Goal: Information Seeking & Learning: Find specific fact

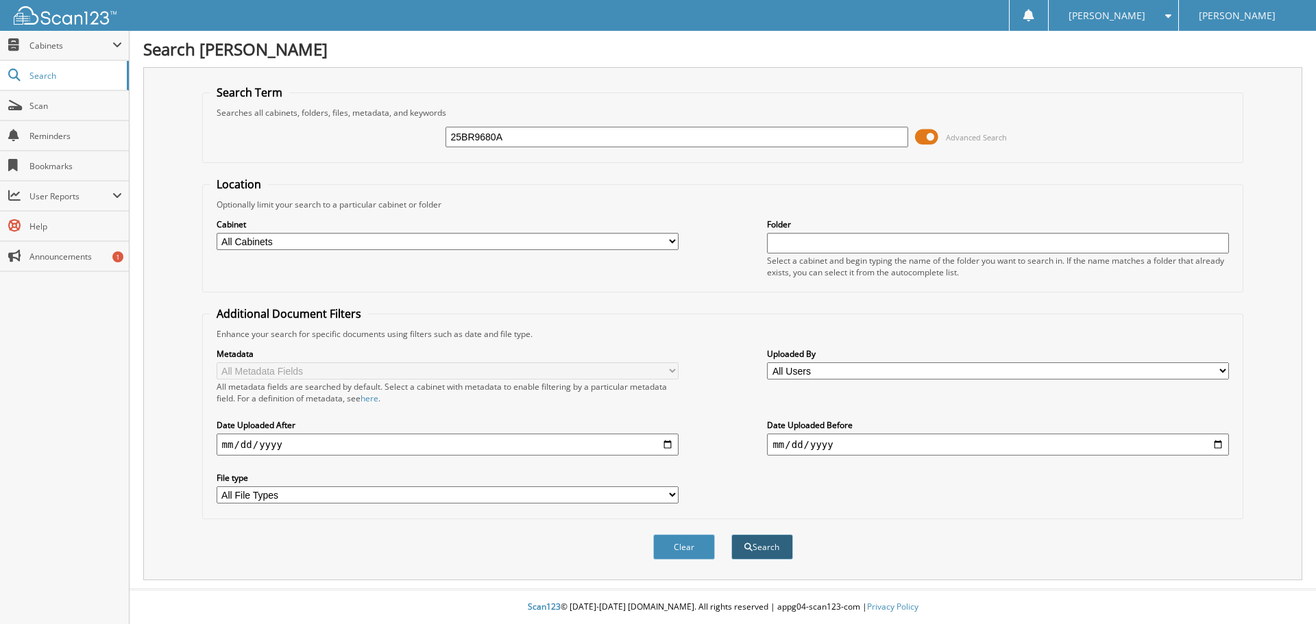
type input "25BR9680A"
click at [778, 558] on button "Search" at bounding box center [762, 546] width 62 height 25
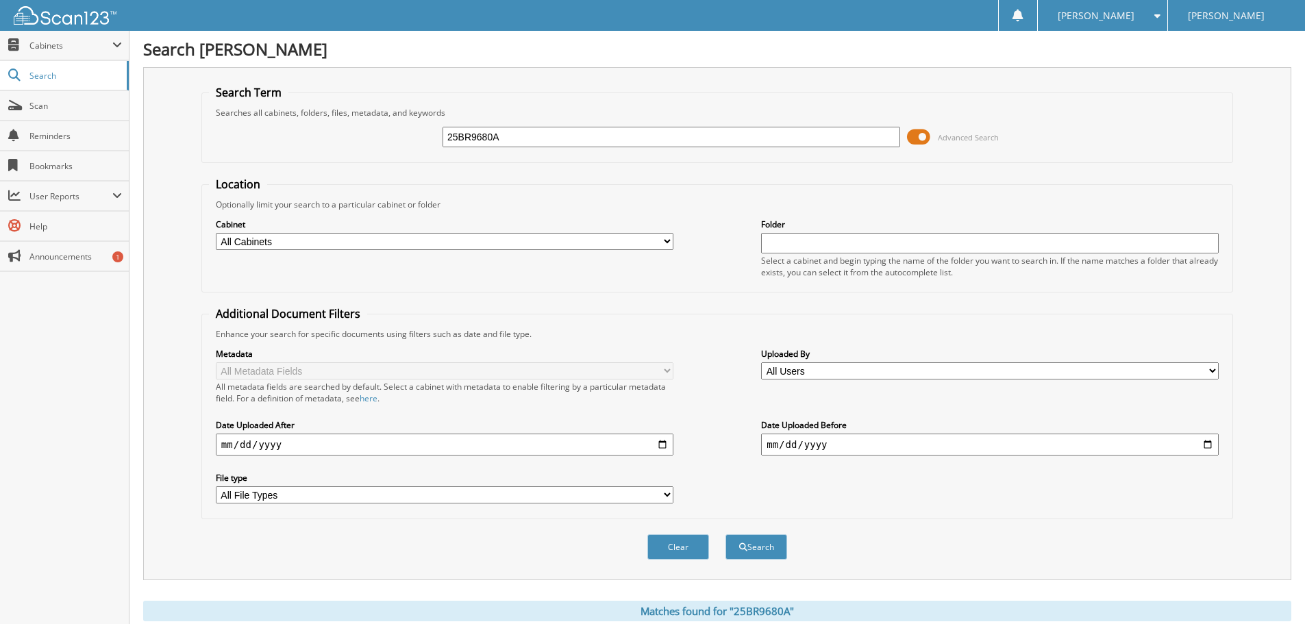
scroll to position [548, 0]
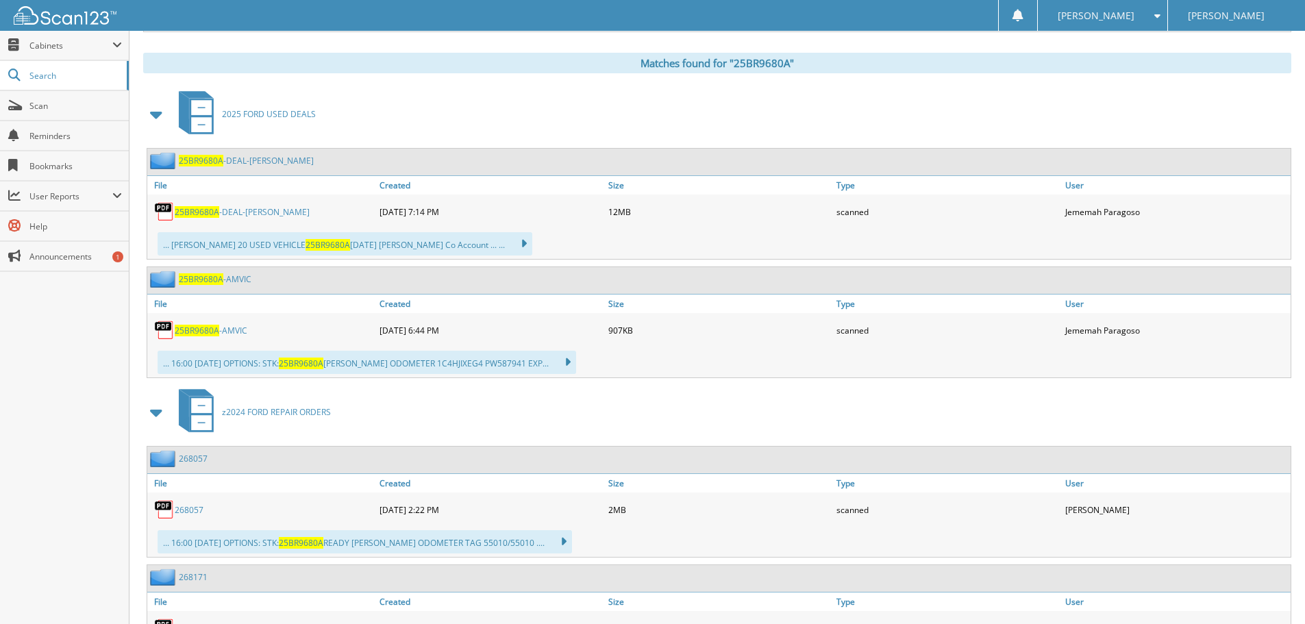
click at [208, 163] on span "25BR9680A" at bounding box center [201, 161] width 45 height 12
